Goal: Use online tool/utility: Utilize a website feature to perform a specific function

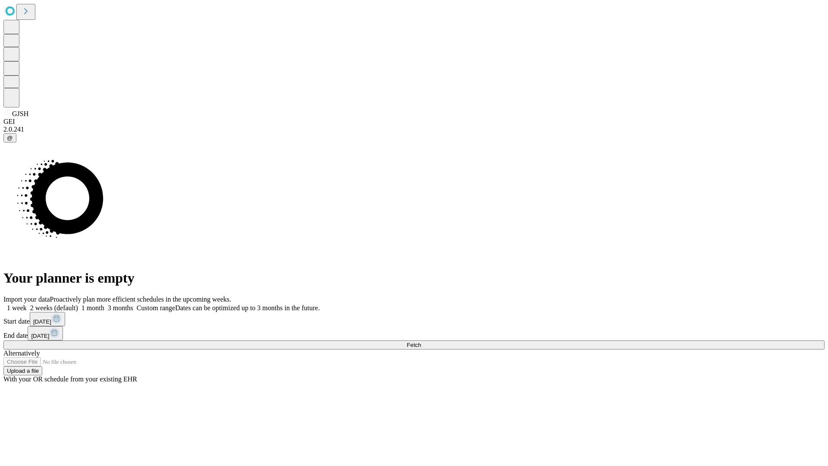
click at [421, 342] on span "Fetch" at bounding box center [414, 345] width 14 height 6
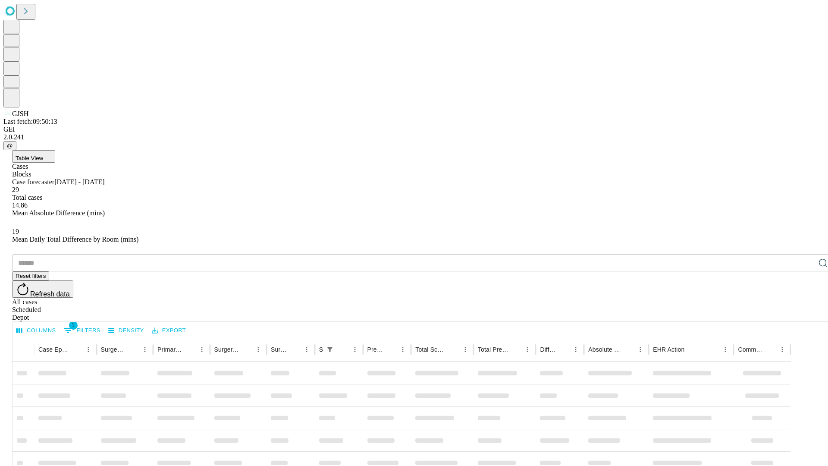
click at [43, 155] on span "Table View" at bounding box center [30, 158] width 28 height 6
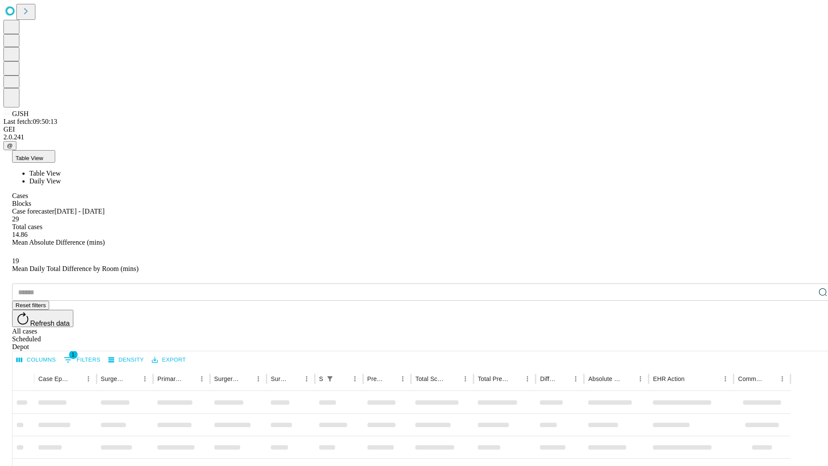
click at [61, 177] on span "Daily View" at bounding box center [44, 180] width 31 height 7
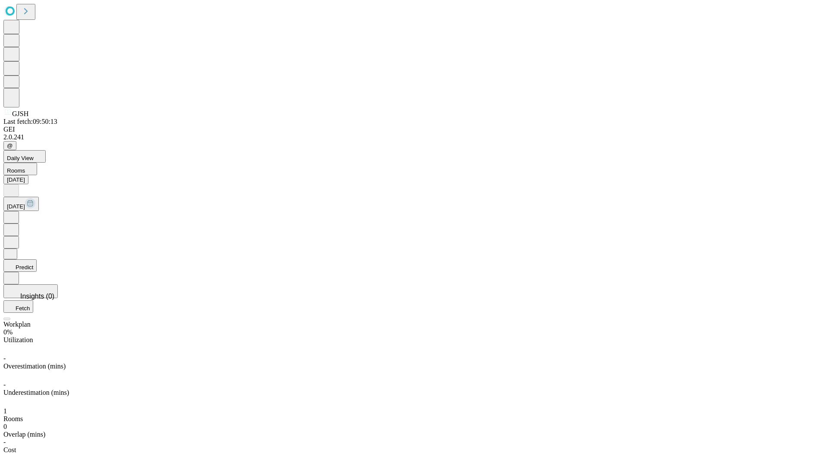
click at [37, 259] on button "Predict" at bounding box center [19, 265] width 33 height 13
